Goal: Obtain resource: Download file/media

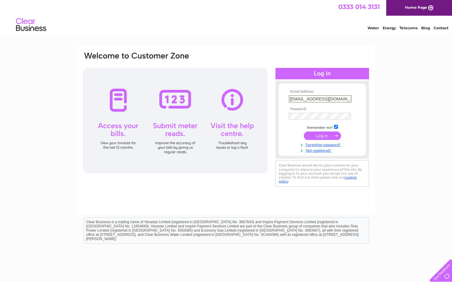
type input "kschemist@gmail.com"
click at [323, 134] on input "submit" at bounding box center [322, 135] width 37 height 8
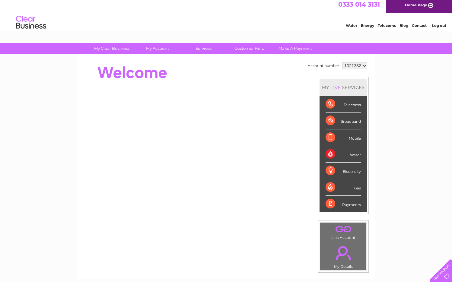
scroll to position [3, 0]
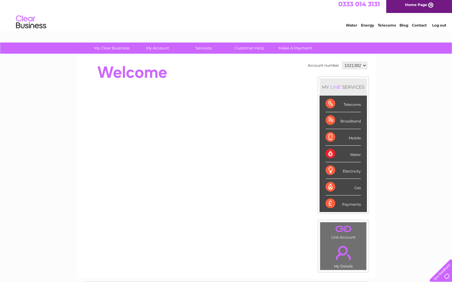
click at [343, 252] on link "." at bounding box center [342, 252] width 43 height 21
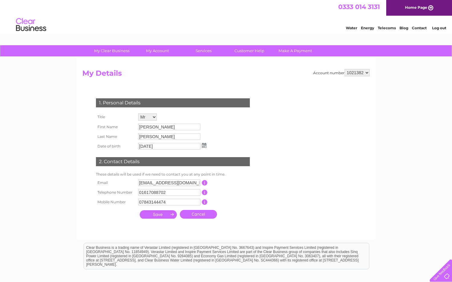
click at [365, 74] on select "1021382 1021383 1021384 1021388 1021391" at bounding box center [356, 72] width 25 height 7
click at [348, 71] on select "1021382 1021383 1021384 1021388 1021391" at bounding box center [356, 72] width 25 height 7
select select "1021383"
click at [344, 69] on select "1021382 1021383 1021384 1021388 1021391" at bounding box center [356, 72] width 25 height 7
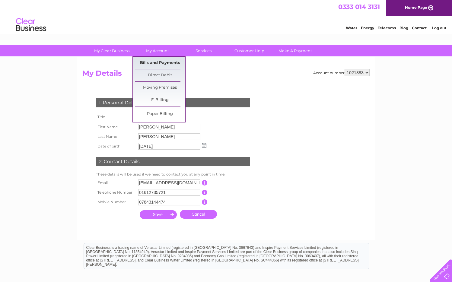
click at [157, 59] on link "Bills and Payments" at bounding box center [160, 63] width 50 height 12
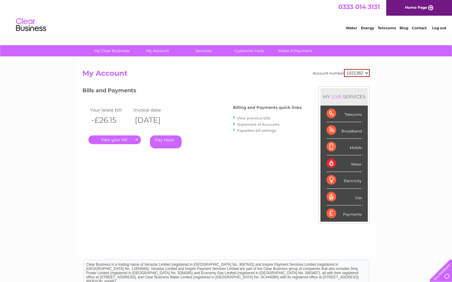
click at [128, 138] on link "." at bounding box center [114, 139] width 52 height 9
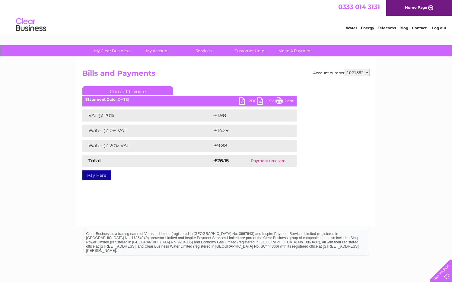
click at [245, 100] on link "PDF" at bounding box center [248, 101] width 18 height 9
click at [356, 74] on select "1021382 1021383 1021384 1021388 1021391" at bounding box center [356, 72] width 25 height 7
select select "1021383"
click at [344, 69] on select "1021382 1021383 1021384 1021388 1021391" at bounding box center [356, 72] width 25 height 7
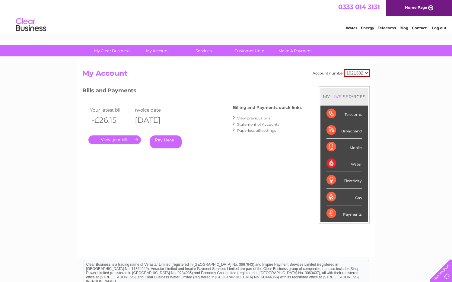
click at [367, 74] on select "1021382 1021383 1021384 1021388 1021391" at bounding box center [357, 73] width 26 height 8
select select "1021391"
click at [344, 69] on select "1021382 1021383 1021384 1021388 1021391" at bounding box center [357, 73] width 26 height 8
click at [358, 72] on select "1021382 1021383 1021384 1021388 1021391" at bounding box center [356, 72] width 25 height 7
select select "1021388"
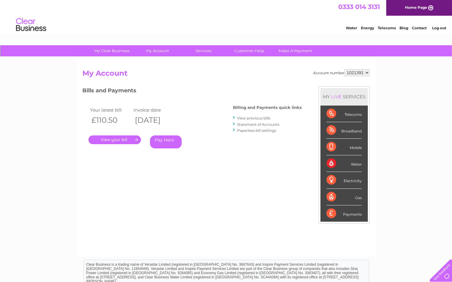
click at [344, 69] on select "1021382 1021383 1021384 1021388 1021391" at bounding box center [356, 72] width 25 height 7
click at [350, 71] on select "1021382 1021383 1021384 1021388 1021391" at bounding box center [356, 72] width 25 height 7
select select "1021384"
click at [344, 69] on select "1021382 1021383 1021384 1021388 1021391" at bounding box center [356, 72] width 25 height 7
click at [348, 73] on select "1021382 1021383 1021384 1021388 1021391" at bounding box center [356, 72] width 25 height 7
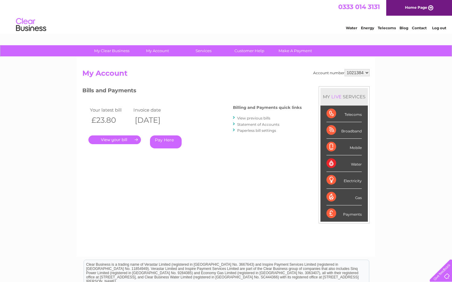
select select "1021383"
click at [344, 69] on select "1021382 1021383 1021384 1021388 1021391" at bounding box center [356, 72] width 25 height 7
click at [347, 73] on select "1021382 1021383 1021384 1021388 1021391" at bounding box center [356, 72] width 25 height 7
click at [115, 140] on link "." at bounding box center [114, 139] width 52 height 9
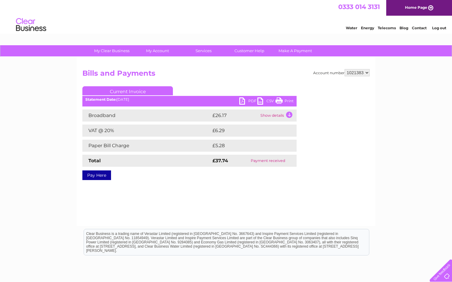
click at [254, 99] on link "PDF" at bounding box center [248, 101] width 18 height 9
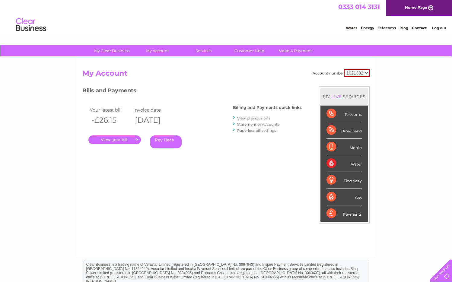
click at [360, 73] on select "1021382 1021383 1021384 1021388 1021391" at bounding box center [357, 73] width 26 height 8
select select "1021383"
click at [344, 69] on select "1021382 1021383 1021384 1021388 1021391" at bounding box center [357, 73] width 26 height 8
